Goal: Task Accomplishment & Management: Manage account settings

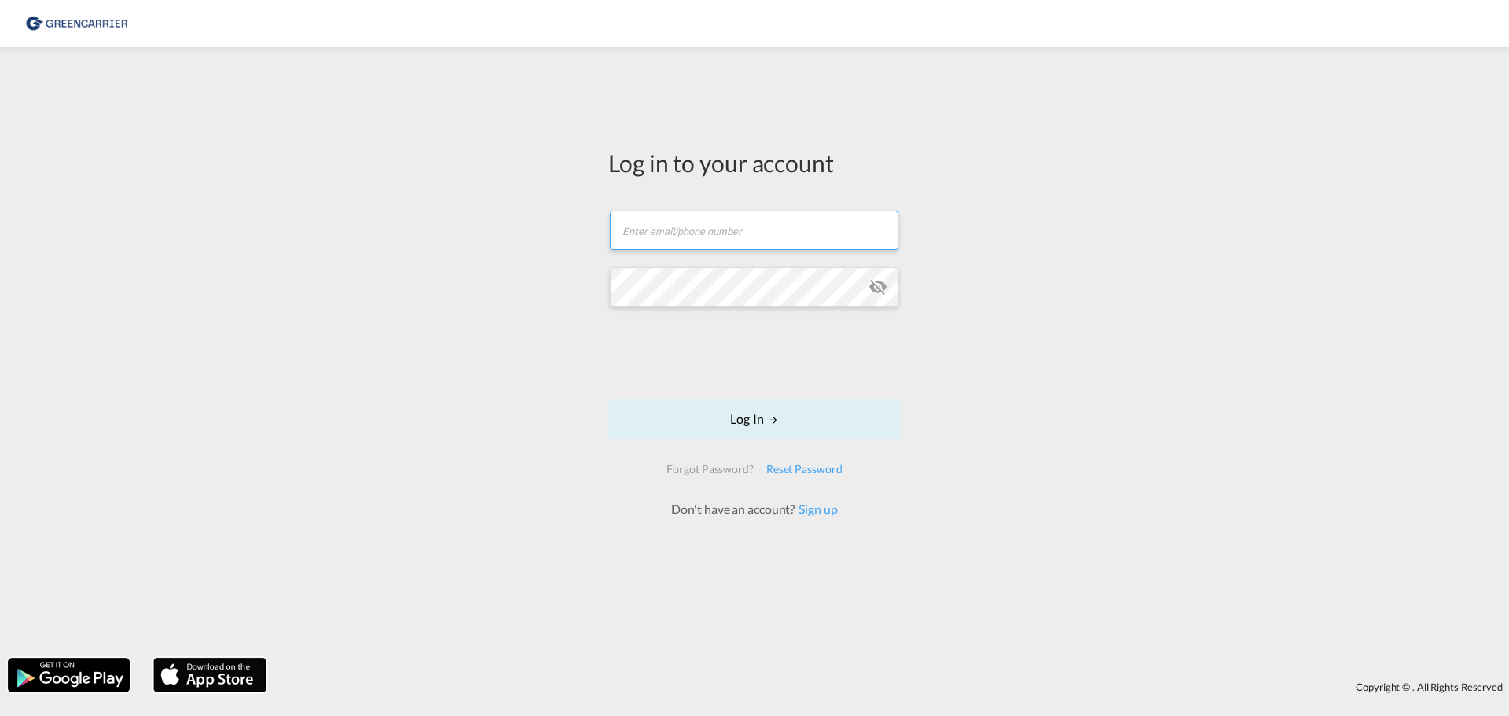
click at [741, 237] on input "text" at bounding box center [754, 230] width 288 height 39
paste input "[PERSON_NAME][EMAIL_ADDRESS][DOMAIN_NAME]"
type input "[PERSON_NAME][EMAIL_ADDRESS][DOMAIN_NAME]"
click at [733, 418] on button "Log In" at bounding box center [754, 418] width 292 height 39
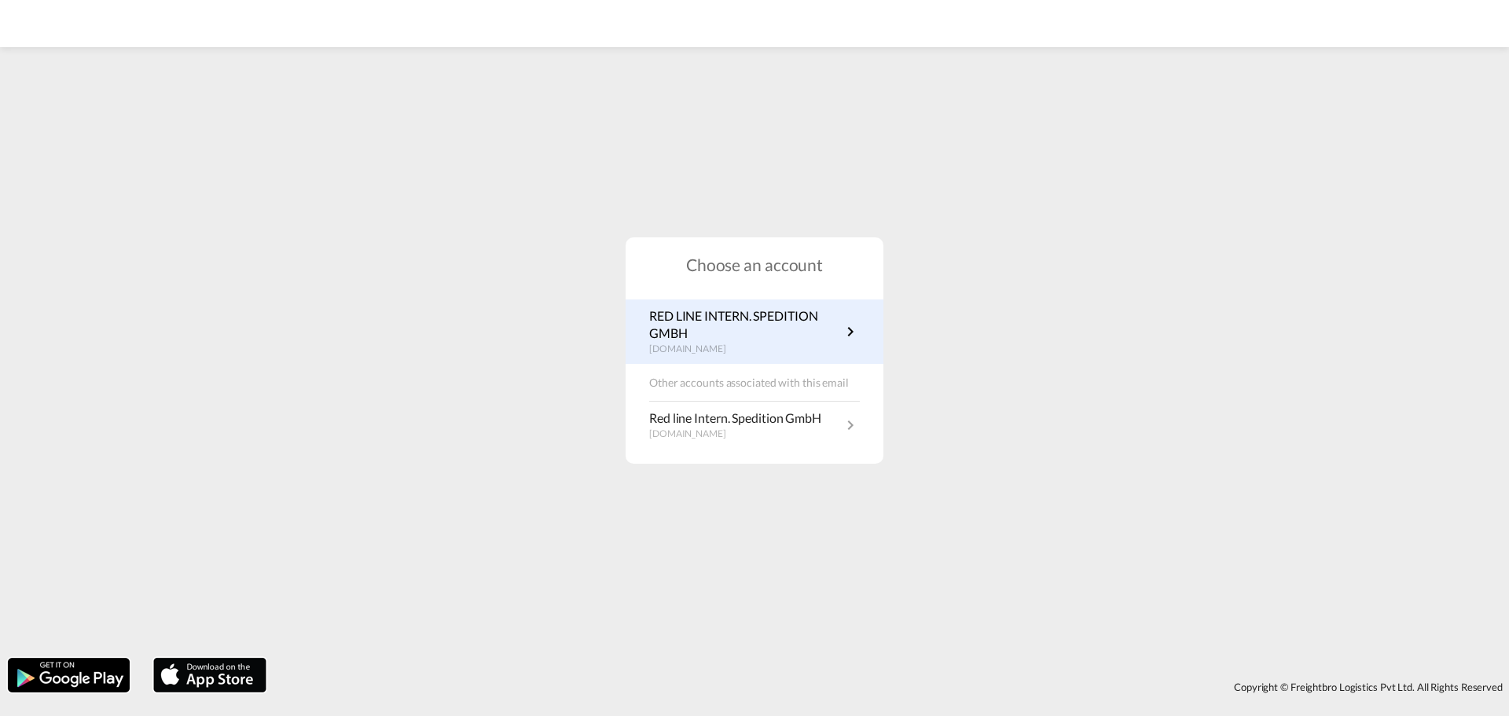
click at [787, 343] on p "[DOMAIN_NAME]" at bounding box center [745, 349] width 192 height 13
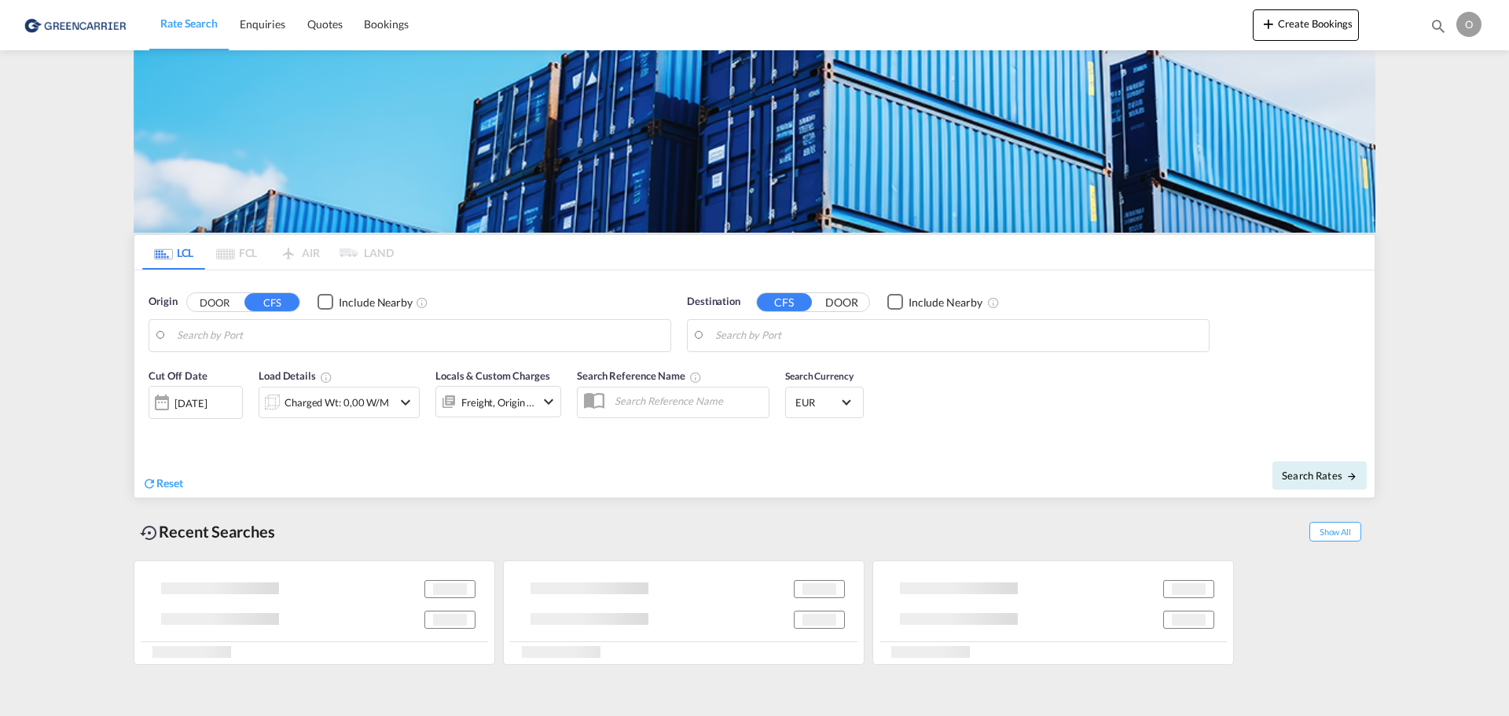
type input "Hamburg, DEHAM"
type input "New York, NY, USNYC"
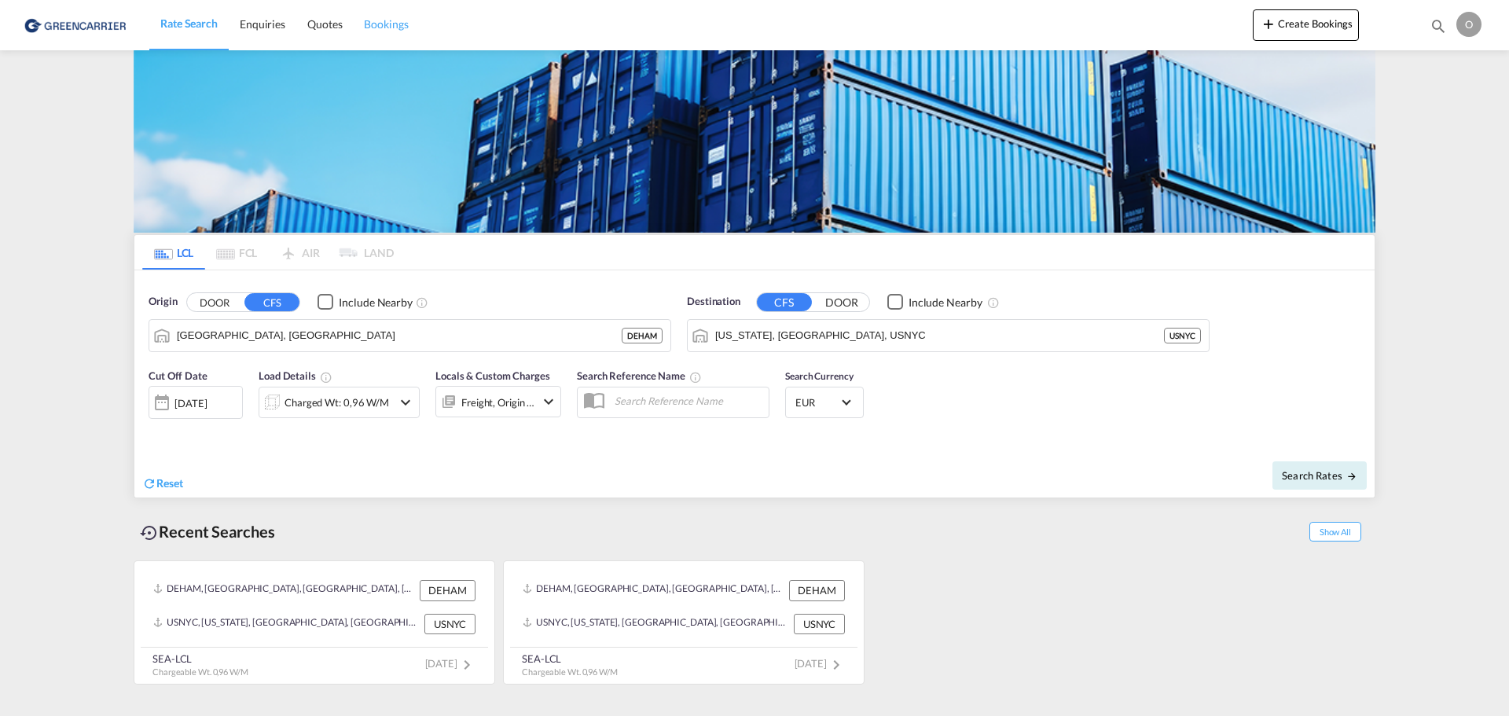
click at [389, 24] on span "Bookings" at bounding box center [386, 23] width 44 height 13
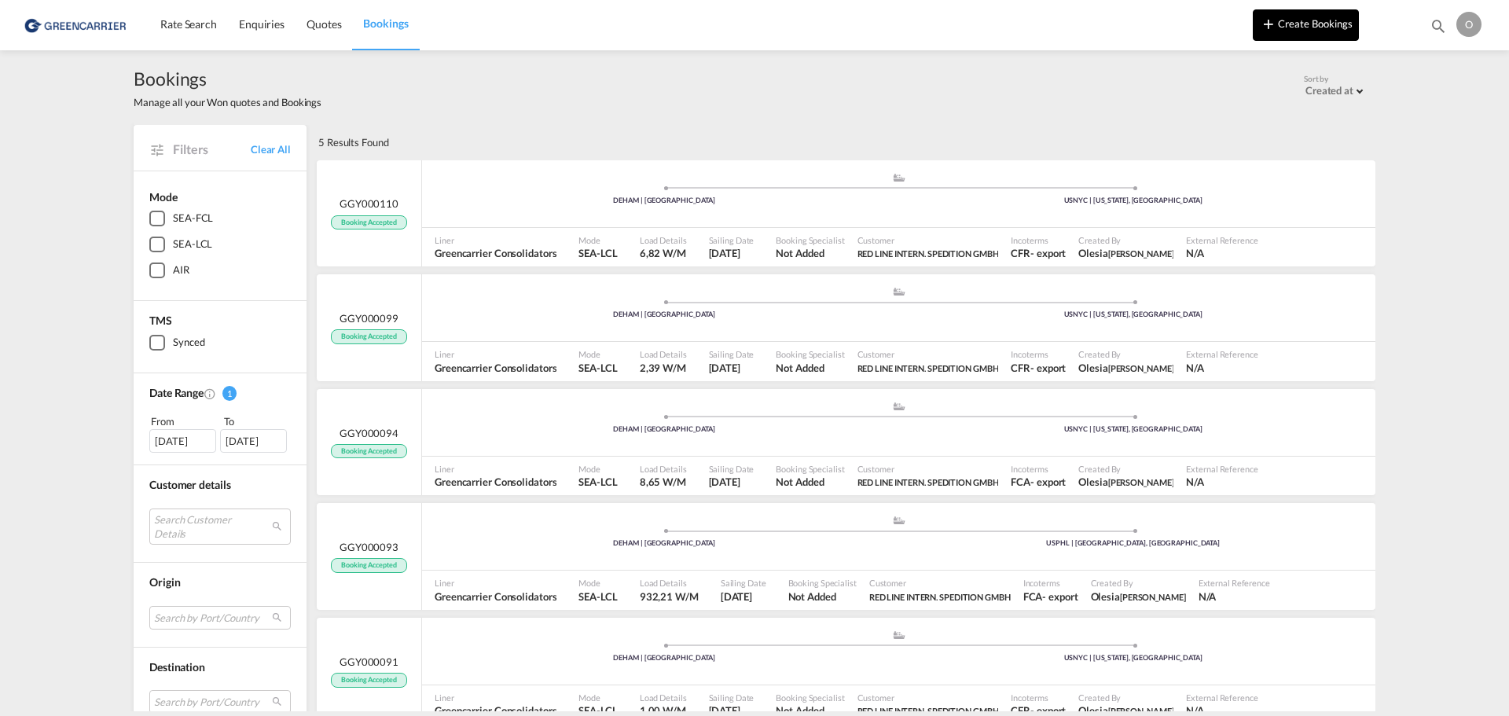
click at [1322, 35] on button "Create Bookings" at bounding box center [1306, 24] width 106 height 31
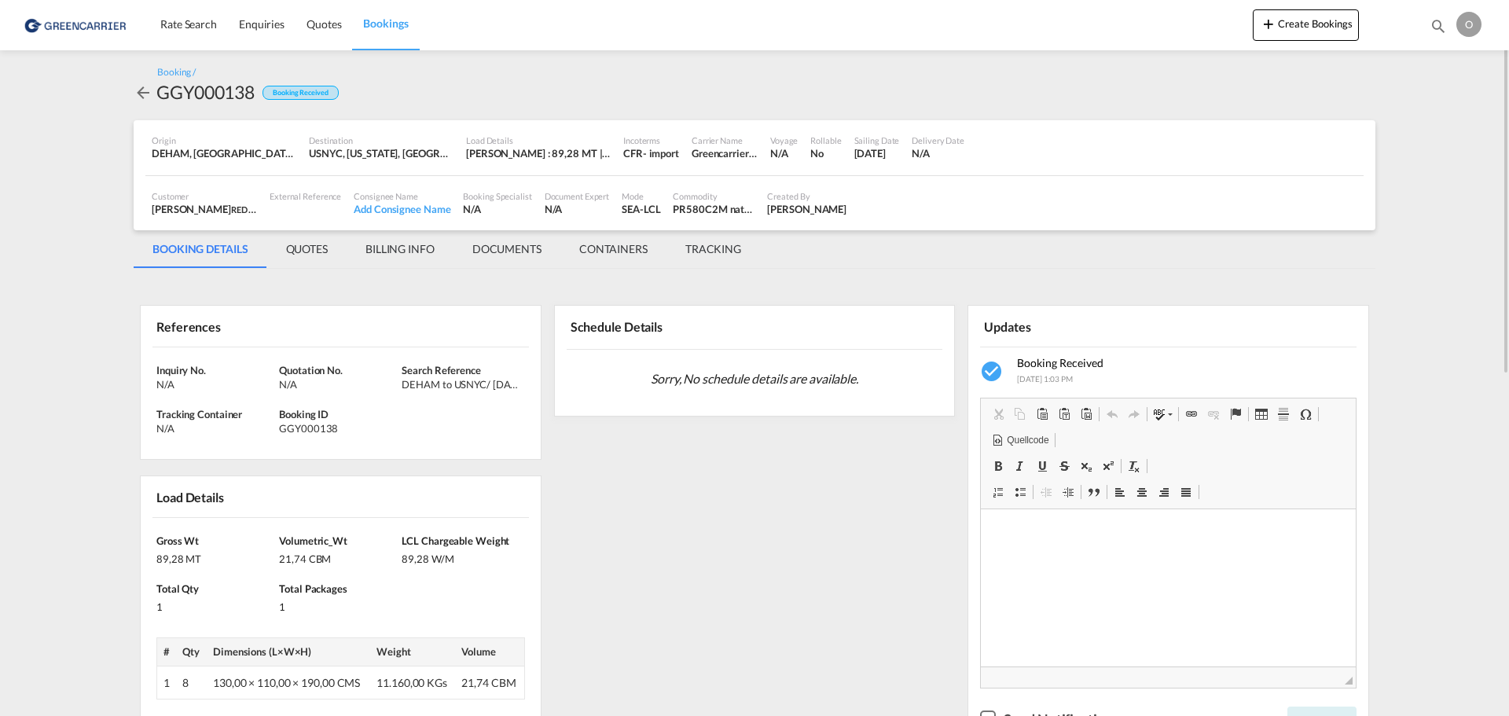
click at [230, 95] on div "GGY000138" at bounding box center [205, 91] width 98 height 25
copy div "GGY000138"
